Goal: Find specific page/section

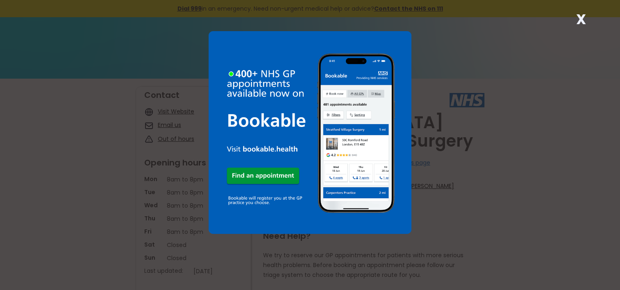
click at [579, 21] on strong "X" at bounding box center [581, 19] width 10 height 20
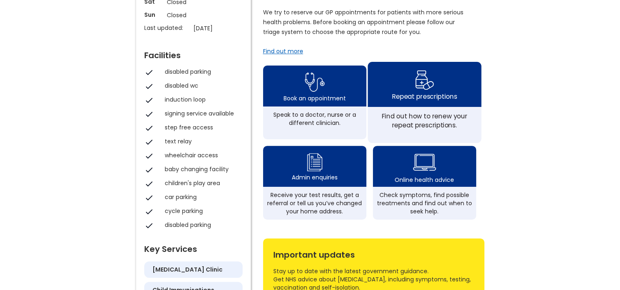
scroll to position [246, 0]
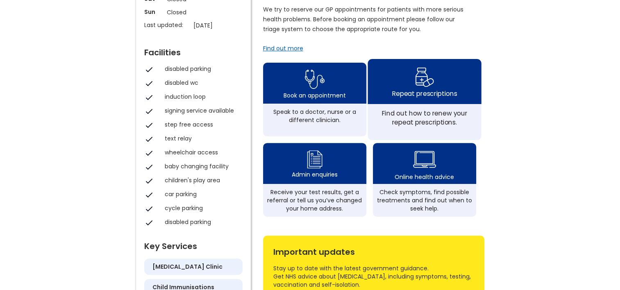
click at [421, 98] on div "Repeat prescriptions" at bounding box center [424, 93] width 65 height 9
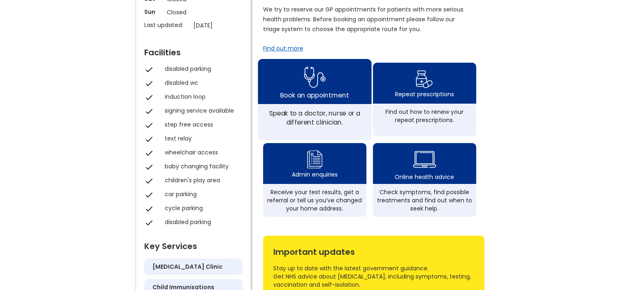
click at [311, 91] on img at bounding box center [315, 77] width 22 height 27
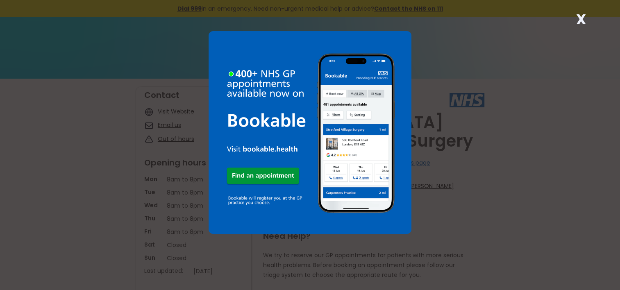
click at [582, 18] on strong "X" at bounding box center [581, 19] width 10 height 20
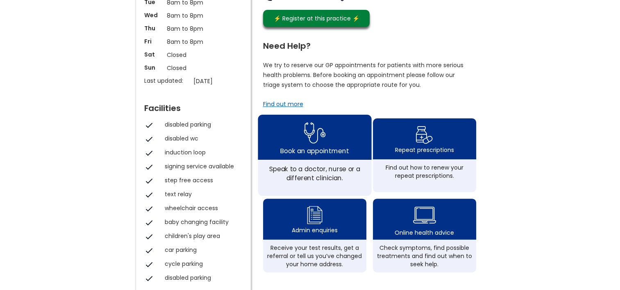
scroll to position [205, 0]
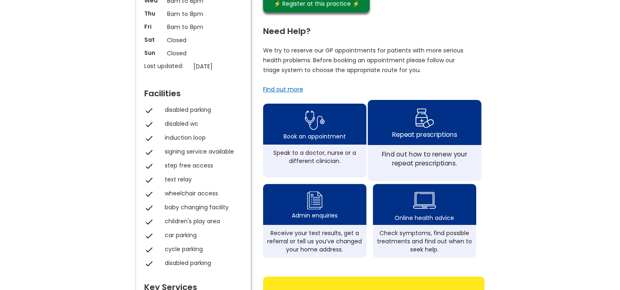
click at [422, 139] on div "Repeat prescriptions" at bounding box center [424, 134] width 65 height 9
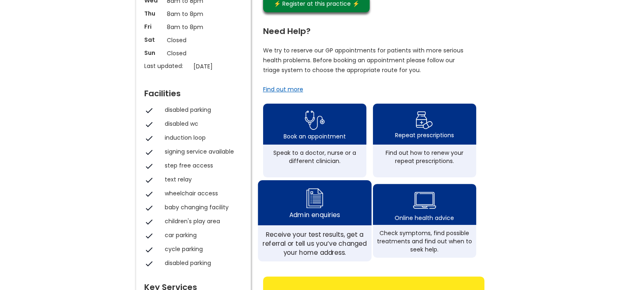
click at [320, 219] on div "Admin enquiries" at bounding box center [314, 215] width 50 height 9
